Goal: Use online tool/utility: Utilize a website feature to perform a specific function

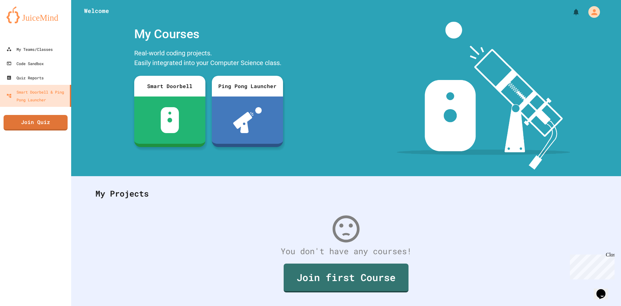
scroll to position [19, 0]
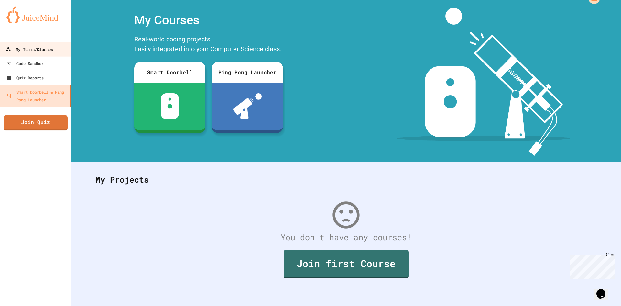
click at [22, 48] on div "My Teams/Classes" at bounding box center [30, 49] width 48 height 8
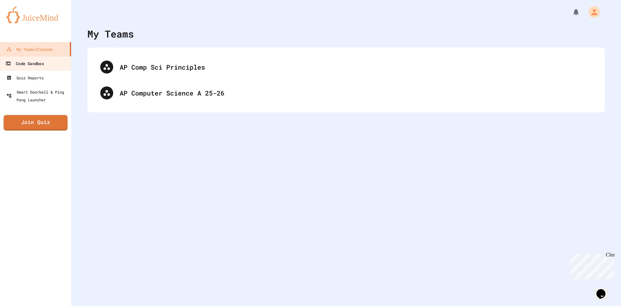
click at [33, 69] on link "Code Sandbox" at bounding box center [35, 63] width 73 height 15
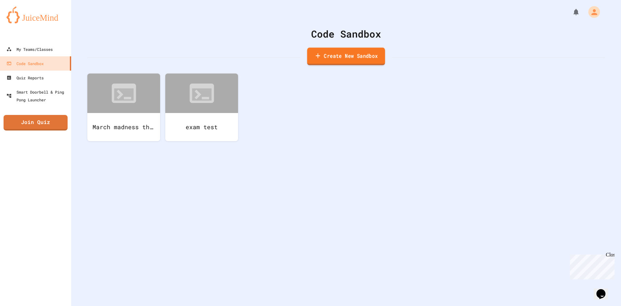
click at [320, 59] on link "Create New Sandbox" at bounding box center [346, 57] width 78 height 18
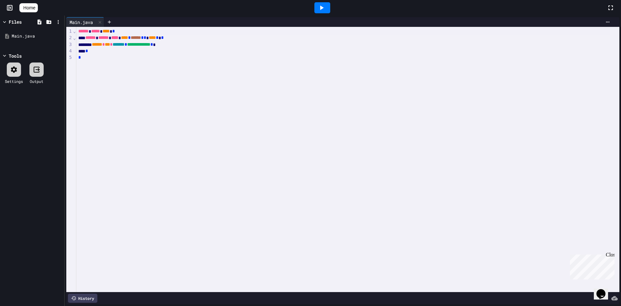
click at [200, 48] on div "*" at bounding box center [343, 51] width 534 height 6
click at [194, 48] on div "*" at bounding box center [343, 51] width 534 height 7
drag, startPoint x: 175, startPoint y: 48, endPoint x: 97, endPoint y: 47, distance: 77.7
click at [97, 47] on div "**********" at bounding box center [343, 44] width 534 height 6
click at [103, 46] on div at bounding box center [343, 44] width 534 height 6
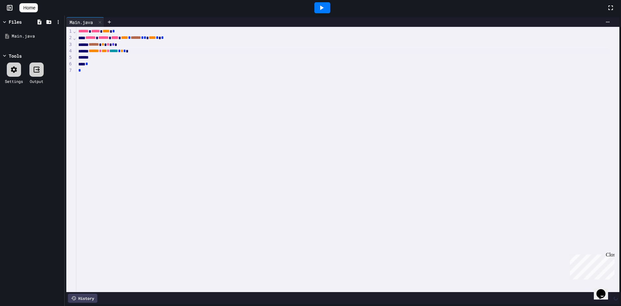
click at [322, 4] on icon at bounding box center [322, 8] width 8 height 8
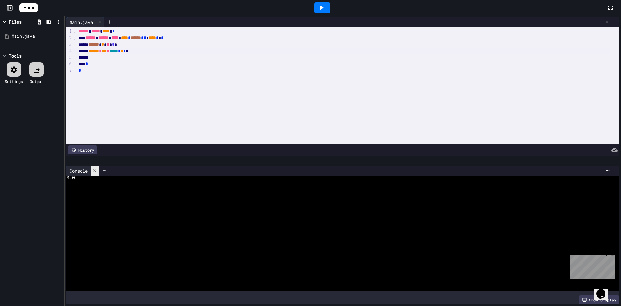
click at [94, 168] on icon at bounding box center [95, 170] width 5 height 5
